Goal: Navigation & Orientation: Find specific page/section

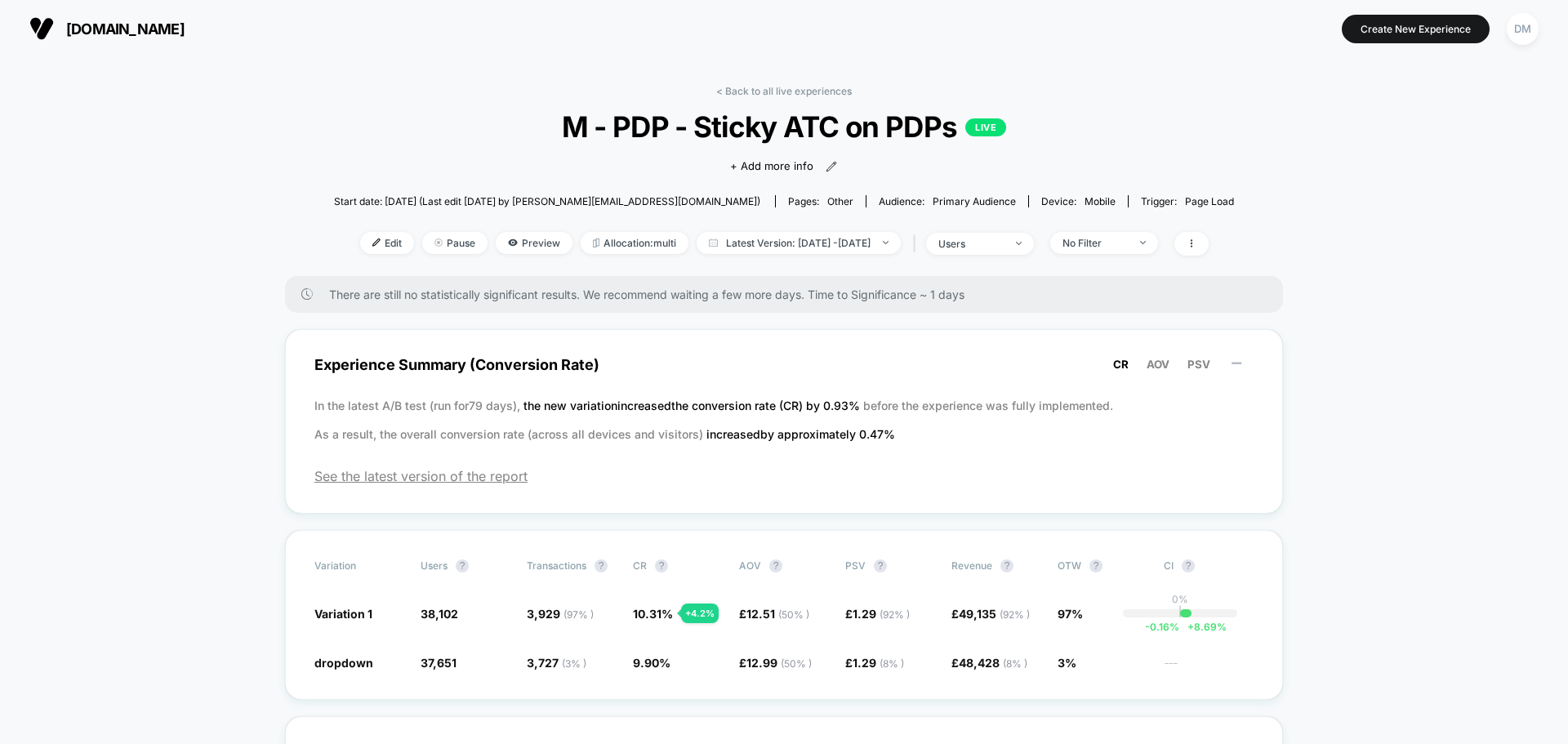
click at [81, 30] on span "[DOMAIN_NAME]" at bounding box center [125, 29] width 118 height 17
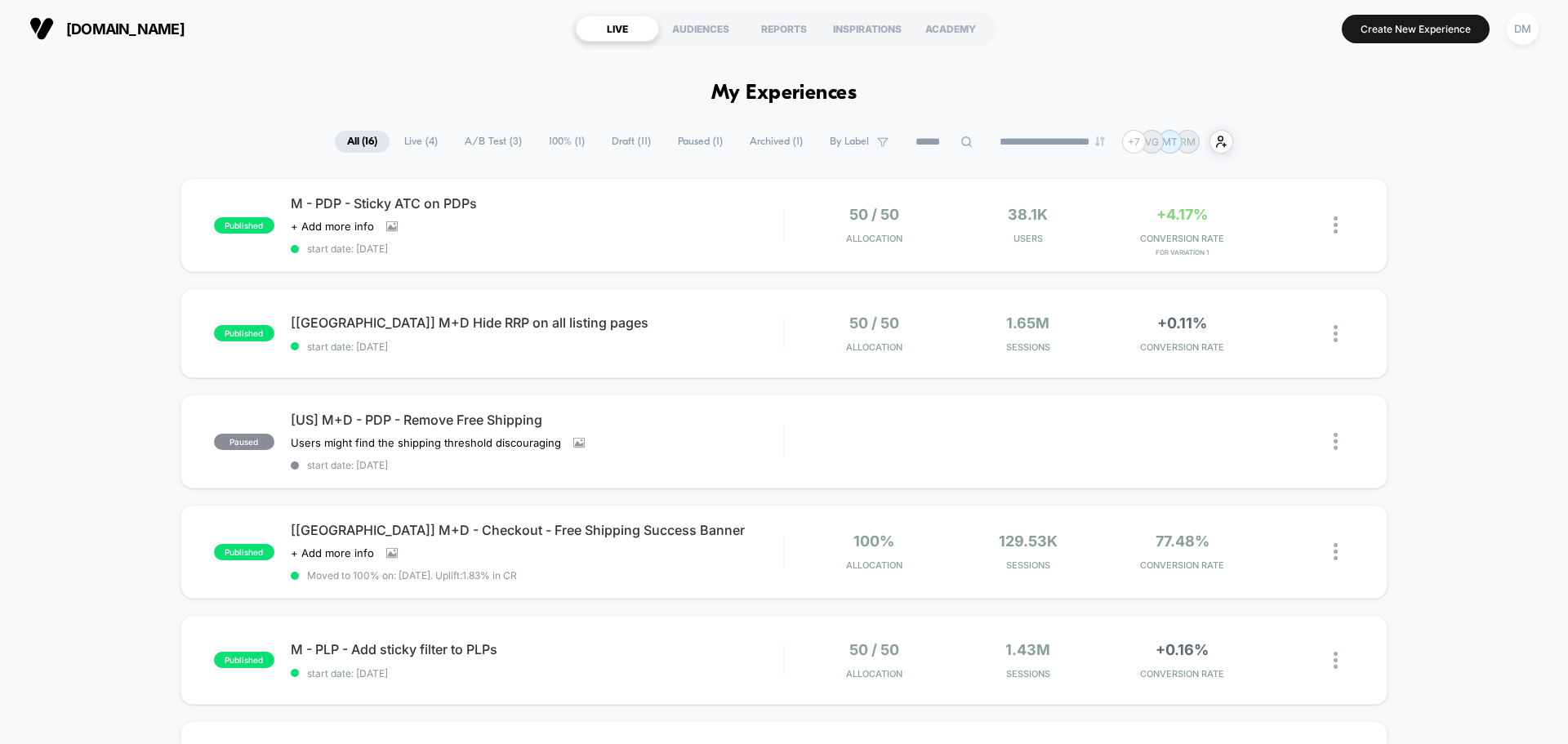
click at [392, 143] on span "Live ( 4 )" at bounding box center [421, 141] width 58 height 22
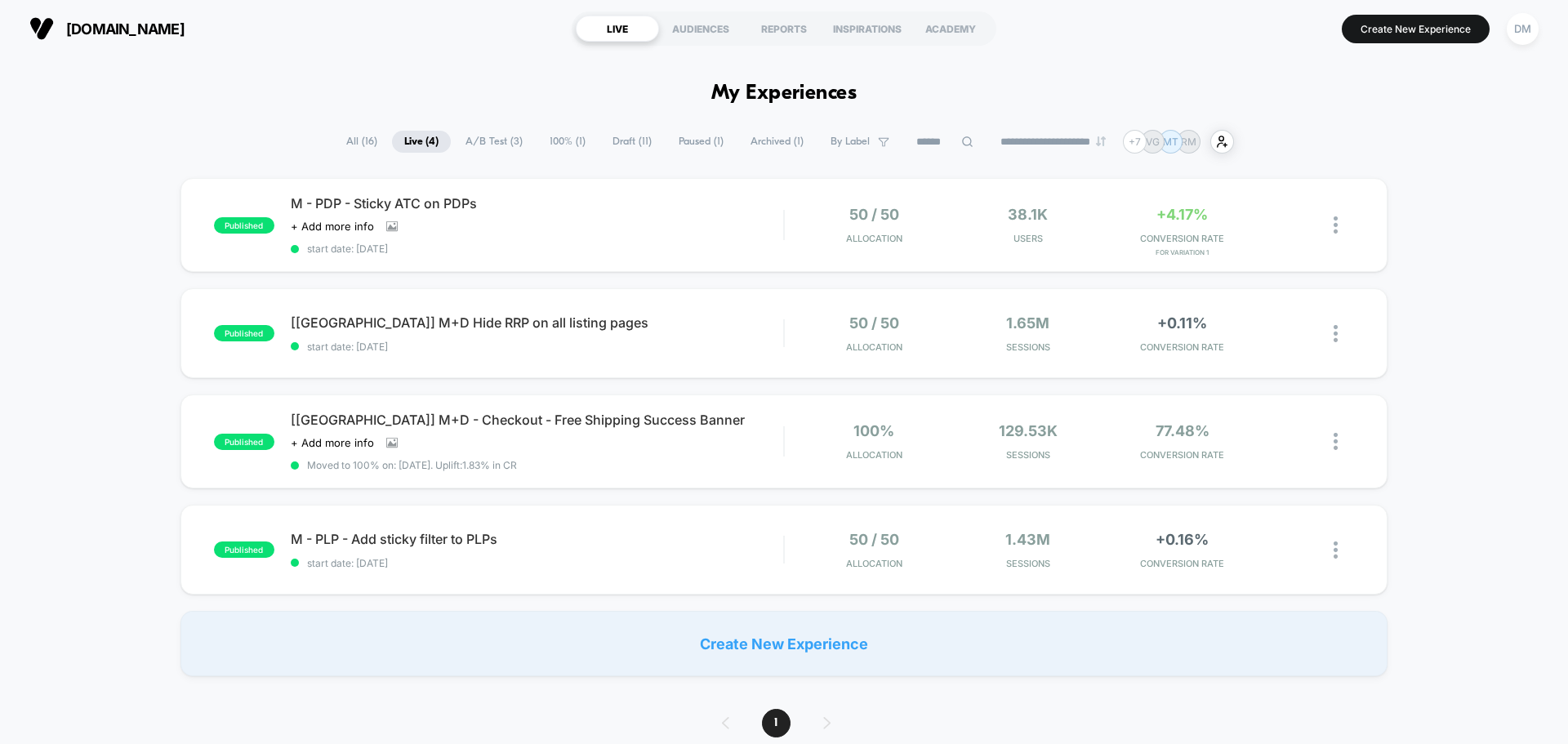
click at [347, 144] on span "All ( 16 )" at bounding box center [362, 141] width 56 height 22
